Goal: Task Accomplishment & Management: Manage account settings

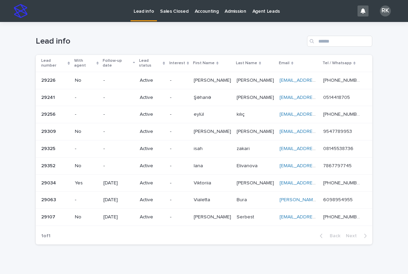
click at [231, 180] on p at bounding box center [212, 183] width 37 height 6
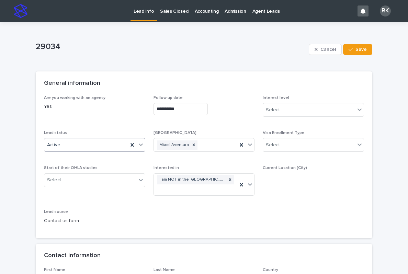
click at [138, 148] on div at bounding box center [141, 144] width 8 height 12
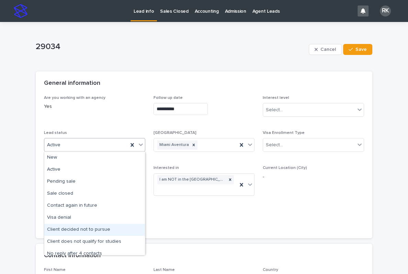
click at [62, 229] on div "Client decided not to pursue" at bounding box center [94, 230] width 101 height 12
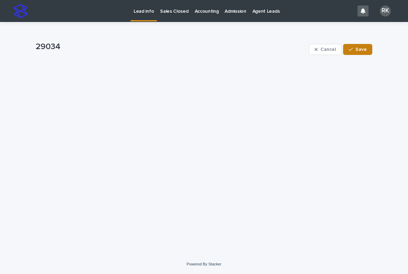
click at [367, 50] on button "Save" at bounding box center [357, 49] width 29 height 11
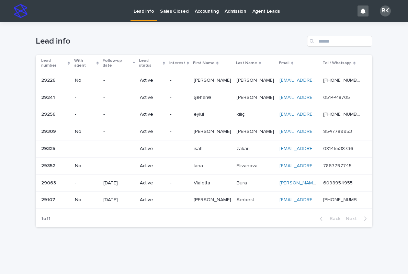
click at [209, 206] on section "Lead number With agent Follow-up date Lead status Interest First Name Last Name…" at bounding box center [204, 141] width 336 height 172
